Goal: Check status: Check status

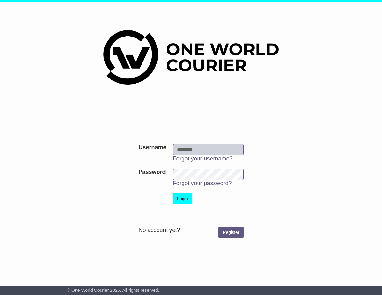
type input "**********"
click at [178, 200] on button "Login" at bounding box center [182, 198] width 19 height 11
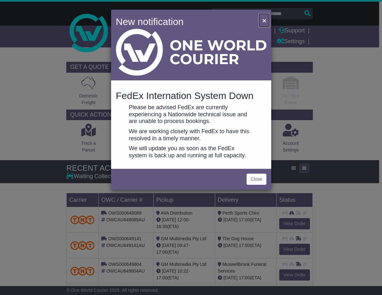
click at [265, 20] on span "×" at bounding box center [264, 20] width 4 height 7
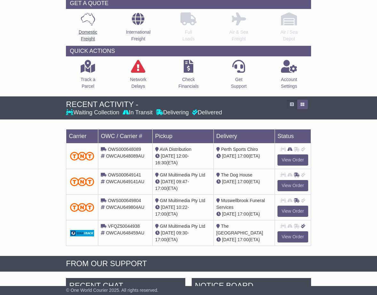
scroll to position [64, 0]
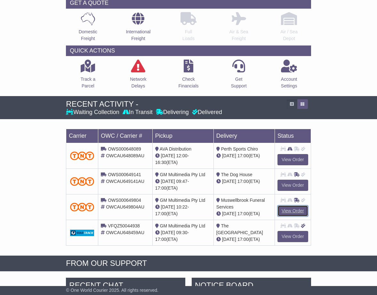
click at [296, 210] on link "View Order" at bounding box center [293, 210] width 31 height 11
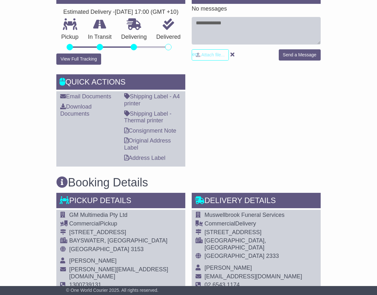
scroll to position [51, 0]
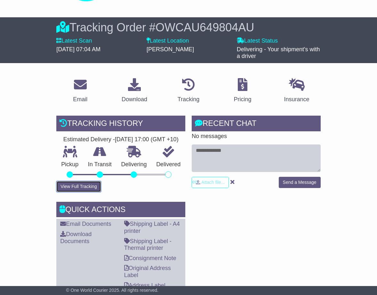
click at [76, 192] on button "View Full Tracking" at bounding box center [78, 186] width 45 height 11
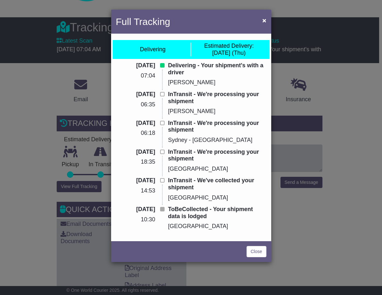
drag, startPoint x: 240, startPoint y: 220, endPoint x: 136, endPoint y: 65, distance: 186.8
click at [136, 65] on div "[DATE] 07:04 Delivering - Your shipment's with a driver [PERSON_NAME] [DATE] 06…" at bounding box center [191, 148] width 157 height 173
click at [209, 78] on div "Delivering - Your shipment's with a driver [PERSON_NAME]" at bounding box center [217, 76] width 105 height 29
click at [265, 20] on span "×" at bounding box center [264, 20] width 4 height 7
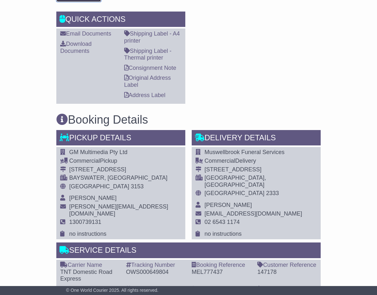
scroll to position [115, 0]
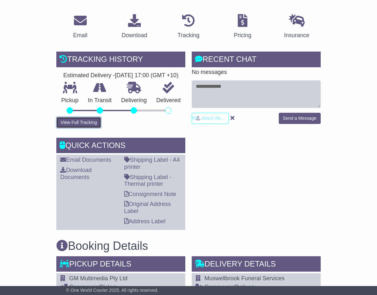
click at [94, 128] on button "View Full Tracking" at bounding box center [78, 122] width 45 height 11
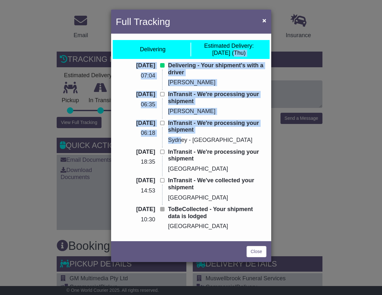
drag, startPoint x: 232, startPoint y: 52, endPoint x: 186, endPoint y: 159, distance: 116.3
click at [185, 157] on div "Delivering Estimated Delivery: [DATE] (Thu) [DATE] 07:04 Delivering - Your ship…" at bounding box center [191, 137] width 160 height 204
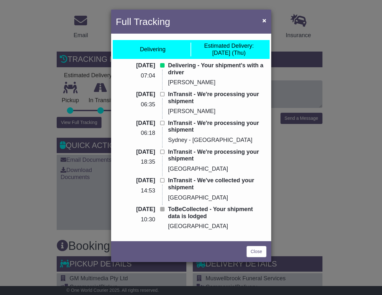
click at [195, 158] on p "InTransit - We're processing your shipment" at bounding box center [217, 156] width 98 height 14
click at [261, 250] on link "Close" at bounding box center [257, 251] width 20 height 11
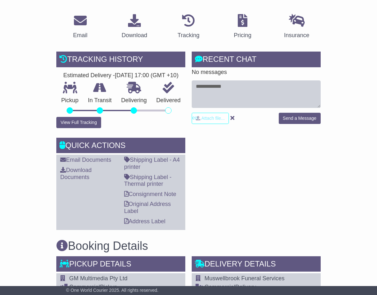
drag, startPoint x: 319, startPoint y: 173, endPoint x: 335, endPoint y: 162, distance: 18.6
click at [320, 173] on div "RECENT CHAT Loading... No messages Attach file..." at bounding box center [257, 141] width 136 height 178
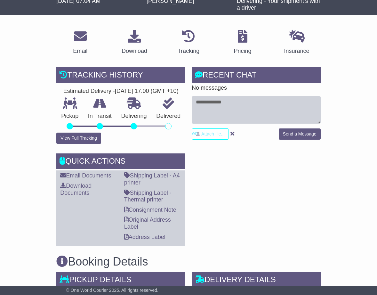
scroll to position [51, 0]
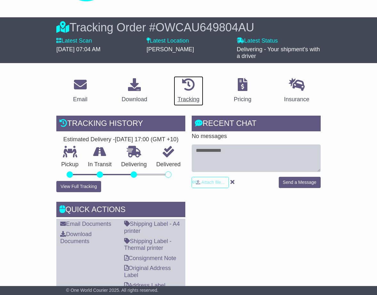
click at [191, 83] on icon at bounding box center [188, 84] width 13 height 13
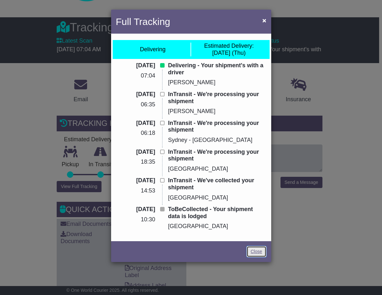
click at [260, 253] on link "Close" at bounding box center [257, 251] width 20 height 11
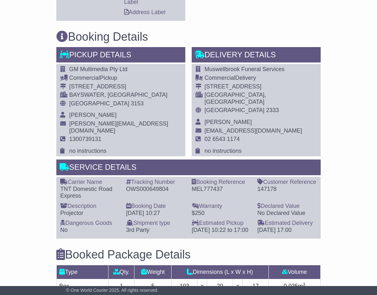
scroll to position [371, 0]
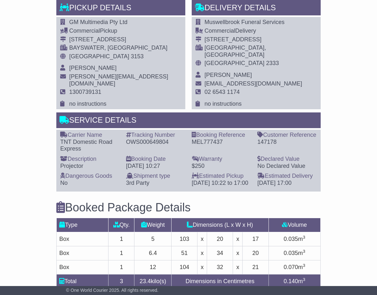
click at [145, 141] on div "OWS000649804" at bounding box center [155, 142] width 59 height 7
click at [143, 141] on div "OWS000649804" at bounding box center [155, 142] width 59 height 7
click at [146, 142] on div "OWS000649804" at bounding box center [155, 142] width 59 height 7
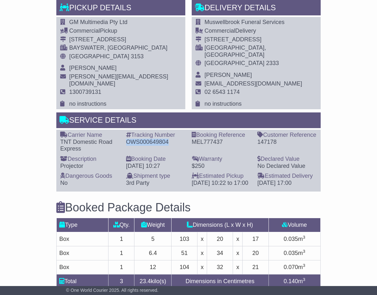
copy div "OWS000649804"
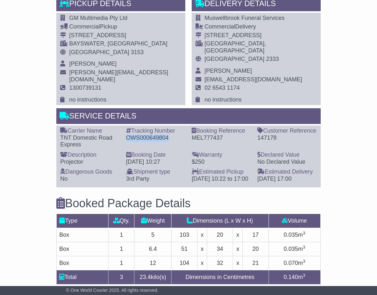
scroll to position [275, 0]
